Goal: Task Accomplishment & Management: Complete application form

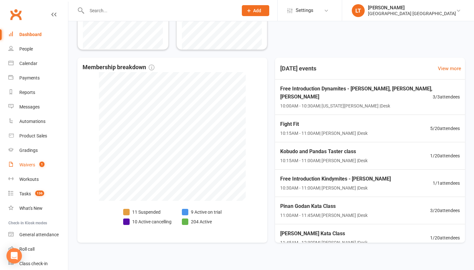
click at [24, 166] on div "Waivers" at bounding box center [27, 164] width 16 height 5
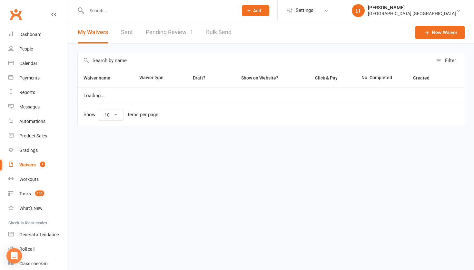
select select "50"
click at [180, 30] on link "Pending Review 1" at bounding box center [169, 32] width 47 height 22
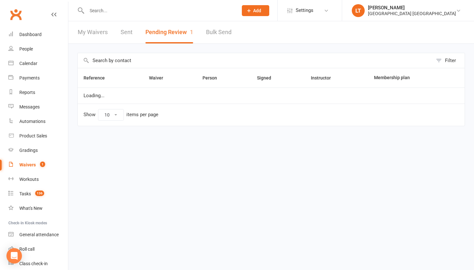
select select "50"
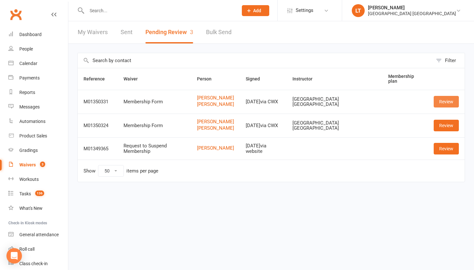
click at [447, 106] on link "Review" at bounding box center [445, 102] width 25 height 12
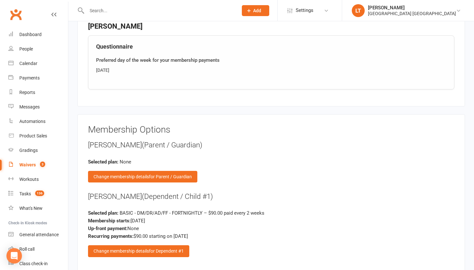
scroll to position [697, 0]
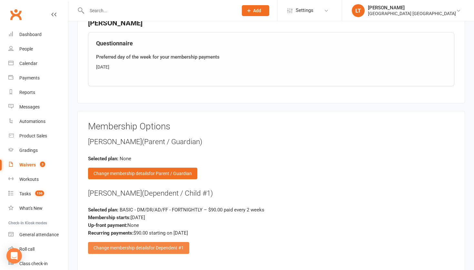
click at [159, 246] on span "for Dependent #1" at bounding box center [166, 248] width 35 height 5
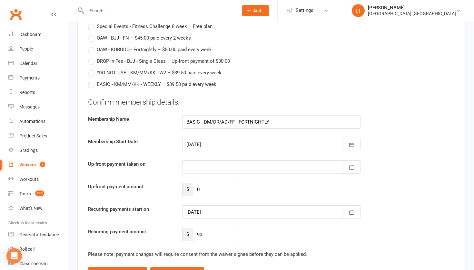
scroll to position [1529, 0]
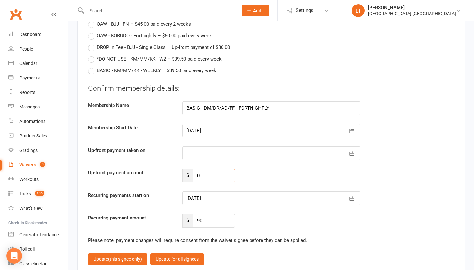
click at [206, 170] on input "0" at bounding box center [214, 176] width 42 height 14
type input "90"
click at [233, 195] on div at bounding box center [271, 199] width 178 height 14
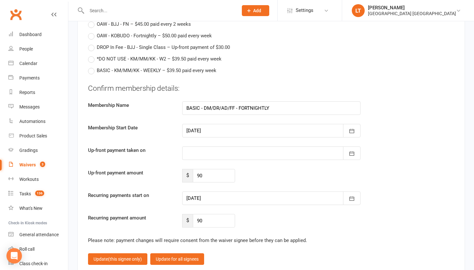
click at [220, 127] on div at bounding box center [271, 131] width 178 height 14
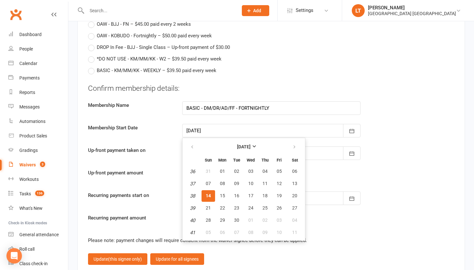
click at [344, 55] on div "*DO NOT USE - KM/MM/KK - W2 – $39.50 paid every week" at bounding box center [271, 59] width 366 height 8
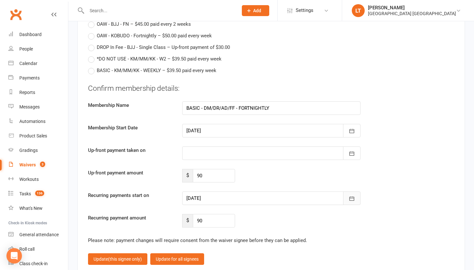
click at [350, 196] on icon "button" at bounding box center [351, 199] width 6 height 6
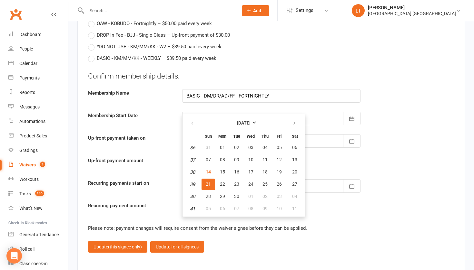
scroll to position [1546, 0]
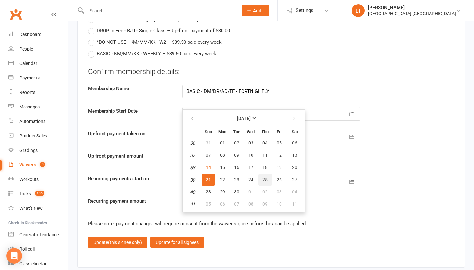
click at [262, 177] on span "25" at bounding box center [264, 179] width 5 height 5
type input "[DATE]"
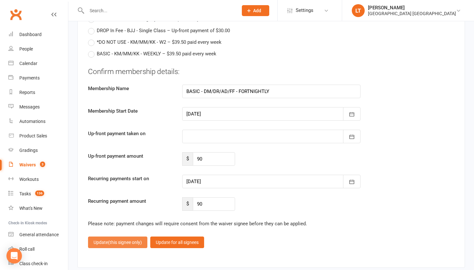
click at [131, 240] on span "(this signee only)" at bounding box center [125, 242] width 34 height 5
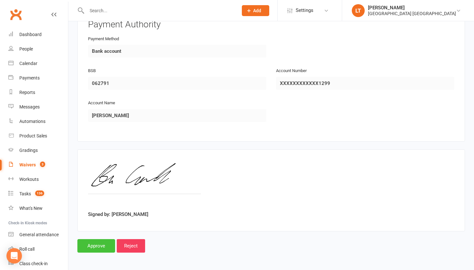
click at [97, 241] on input "Approve" at bounding box center [96, 246] width 38 height 14
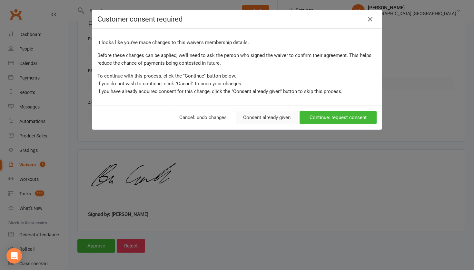
click at [283, 121] on button "Consent already given" at bounding box center [267, 118] width 62 height 14
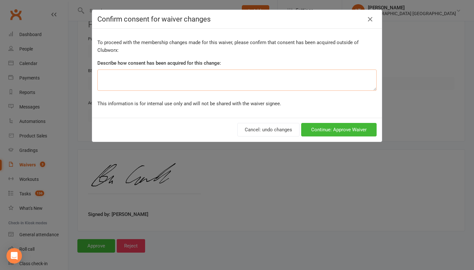
click at [250, 77] on textarea at bounding box center [236, 80] width 279 height 21
type textarea "Registration is two weeks membership fees up front"
click at [358, 127] on button "Continue: Approve Waiver" at bounding box center [338, 130] width 75 height 14
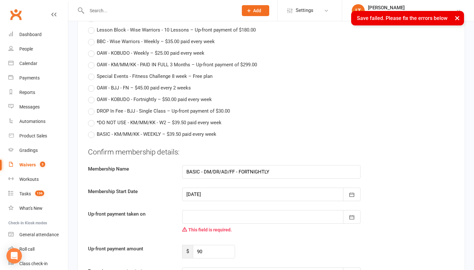
scroll to position [1608, 0]
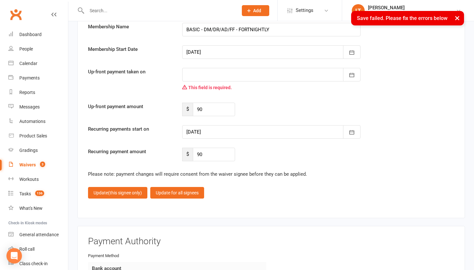
click at [250, 70] on div at bounding box center [271, 75] width 178 height 14
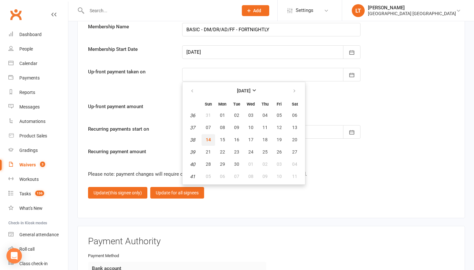
click at [209, 137] on span "14" at bounding box center [208, 139] width 5 height 5
type input "[DATE]"
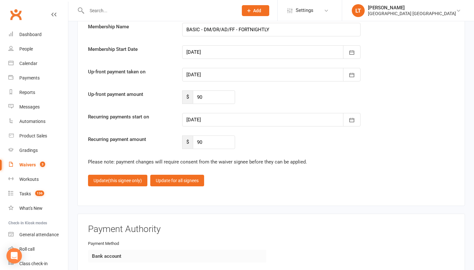
click at [217, 71] on div at bounding box center [271, 75] width 178 height 14
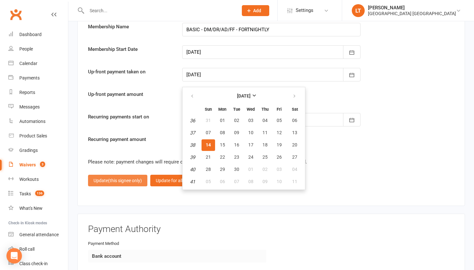
click at [134, 178] on span "(this signee only)" at bounding box center [125, 180] width 34 height 5
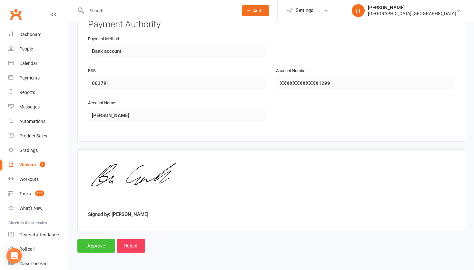
click at [91, 240] on input "Approve" at bounding box center [96, 246] width 38 height 14
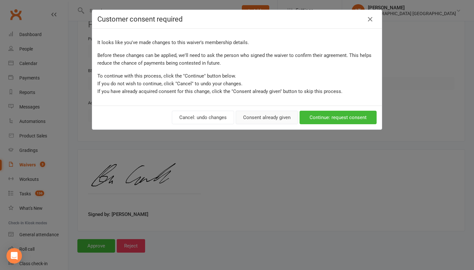
click at [261, 117] on button "Consent already given" at bounding box center [267, 118] width 62 height 14
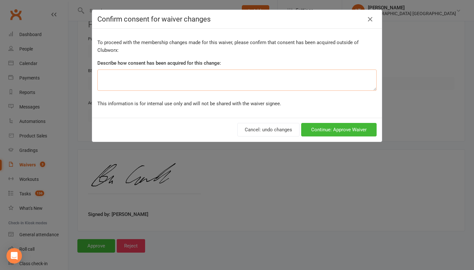
click at [182, 87] on textarea at bounding box center [236, 80] width 279 height 21
type textarea "membership fee is two weeks"
click at [318, 132] on button "Continue: Approve Waiver" at bounding box center [338, 130] width 75 height 14
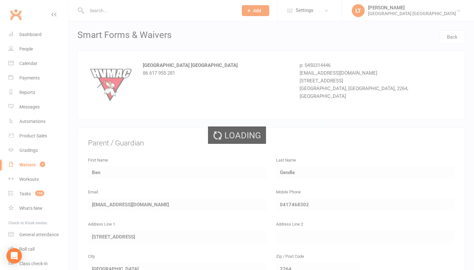
select select "50"
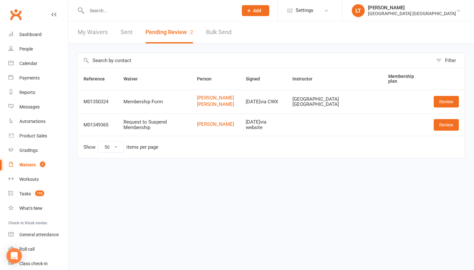
drag, startPoint x: 29, startPoint y: 61, endPoint x: 49, endPoint y: 61, distance: 19.7
click at [29, 61] on div "Calendar" at bounding box center [28, 63] width 18 height 5
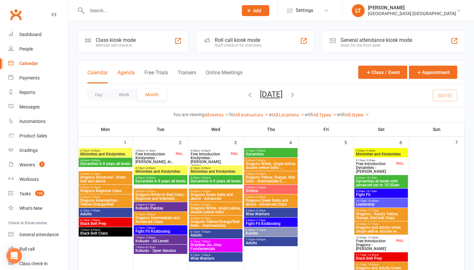
click at [131, 74] on button "Agenda" at bounding box center [125, 77] width 17 height 14
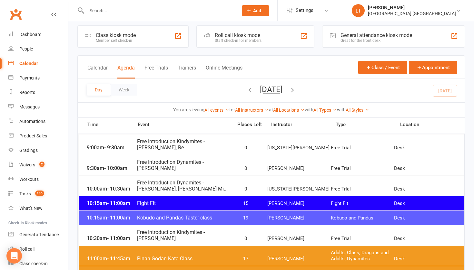
scroll to position [5, 0]
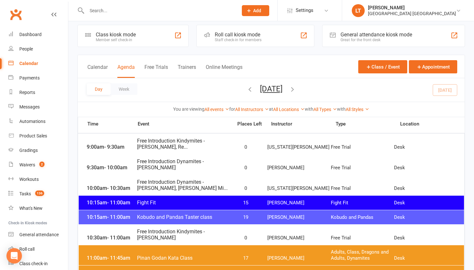
click at [296, 88] on icon "button" at bounding box center [292, 89] width 7 height 7
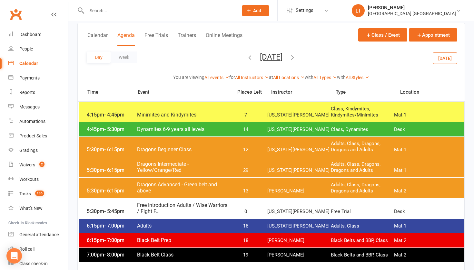
scroll to position [37, 0]
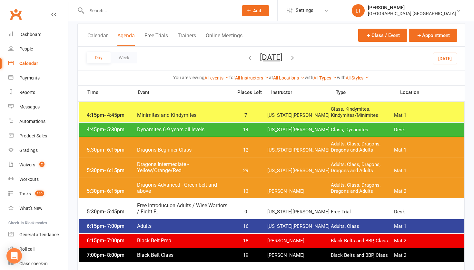
click at [296, 57] on icon "button" at bounding box center [292, 57] width 7 height 7
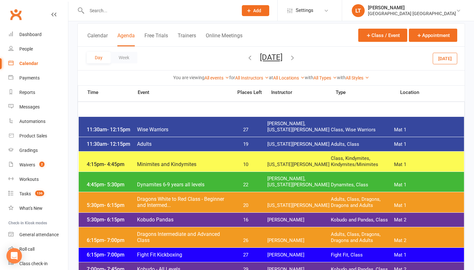
scroll to position [52, 0]
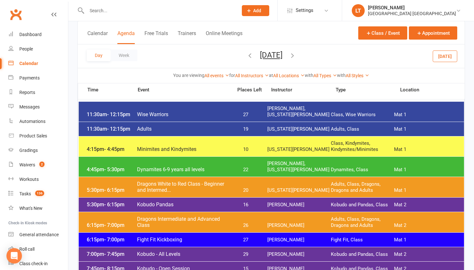
click at [296, 55] on icon "button" at bounding box center [292, 55] width 7 height 7
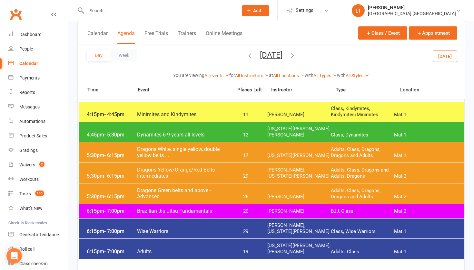
click at [296, 54] on icon "button" at bounding box center [292, 55] width 7 height 7
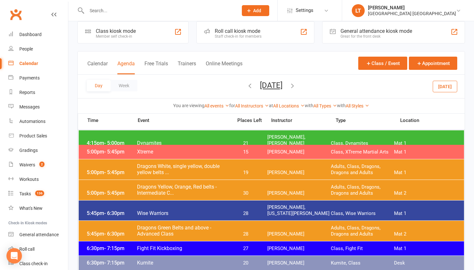
scroll to position [0, 0]
